Goal: Information Seeking & Learning: Learn about a topic

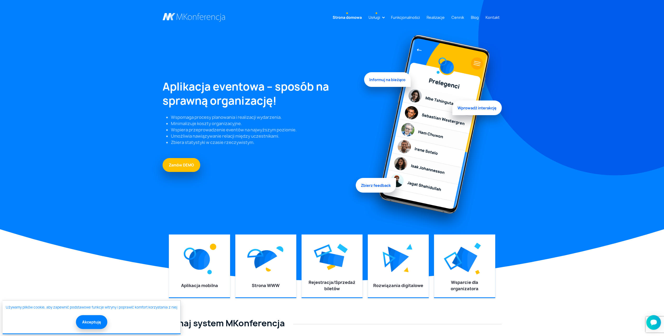
click at [375, 18] on link "Usługi" at bounding box center [374, 18] width 16 height 10
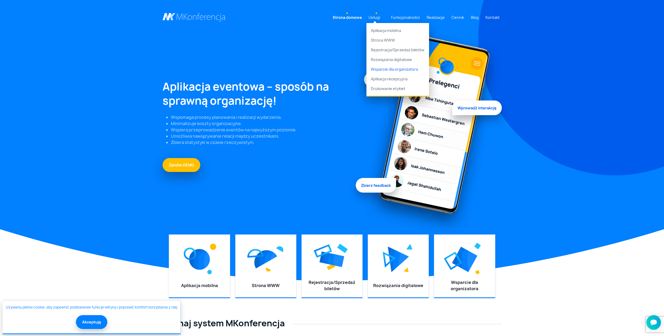
click at [395, 68] on link "Wsparcie dla organizatora" at bounding box center [397, 69] width 63 height 10
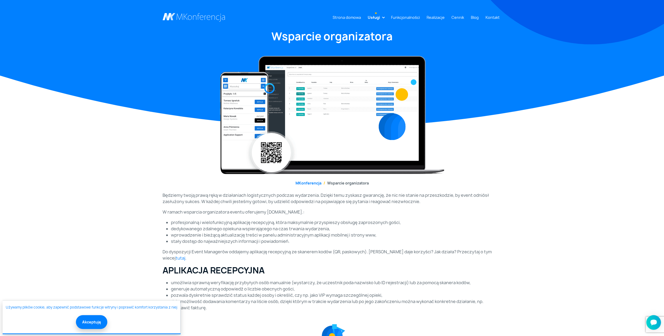
click at [381, 17] on link "Usługi" at bounding box center [374, 18] width 16 height 10
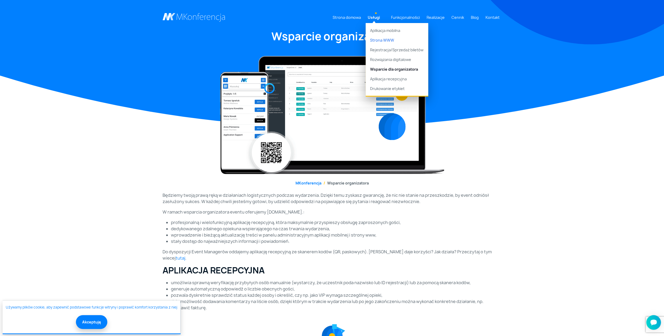
click at [394, 37] on link "Strona WWW" at bounding box center [397, 40] width 63 height 10
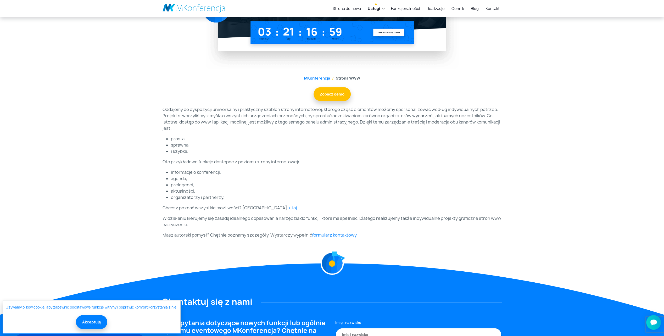
scroll to position [183, 0]
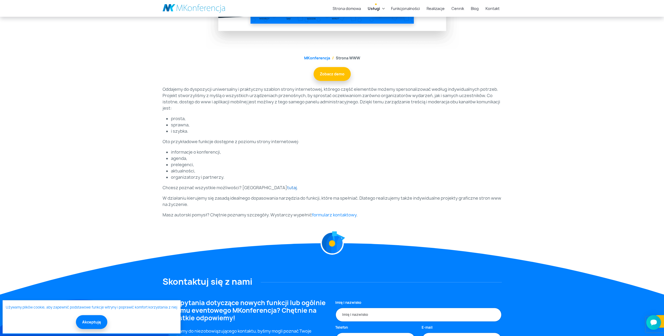
click at [287, 188] on link "tutaj" at bounding box center [292, 188] width 10 height 6
